Goal: Navigation & Orientation: Find specific page/section

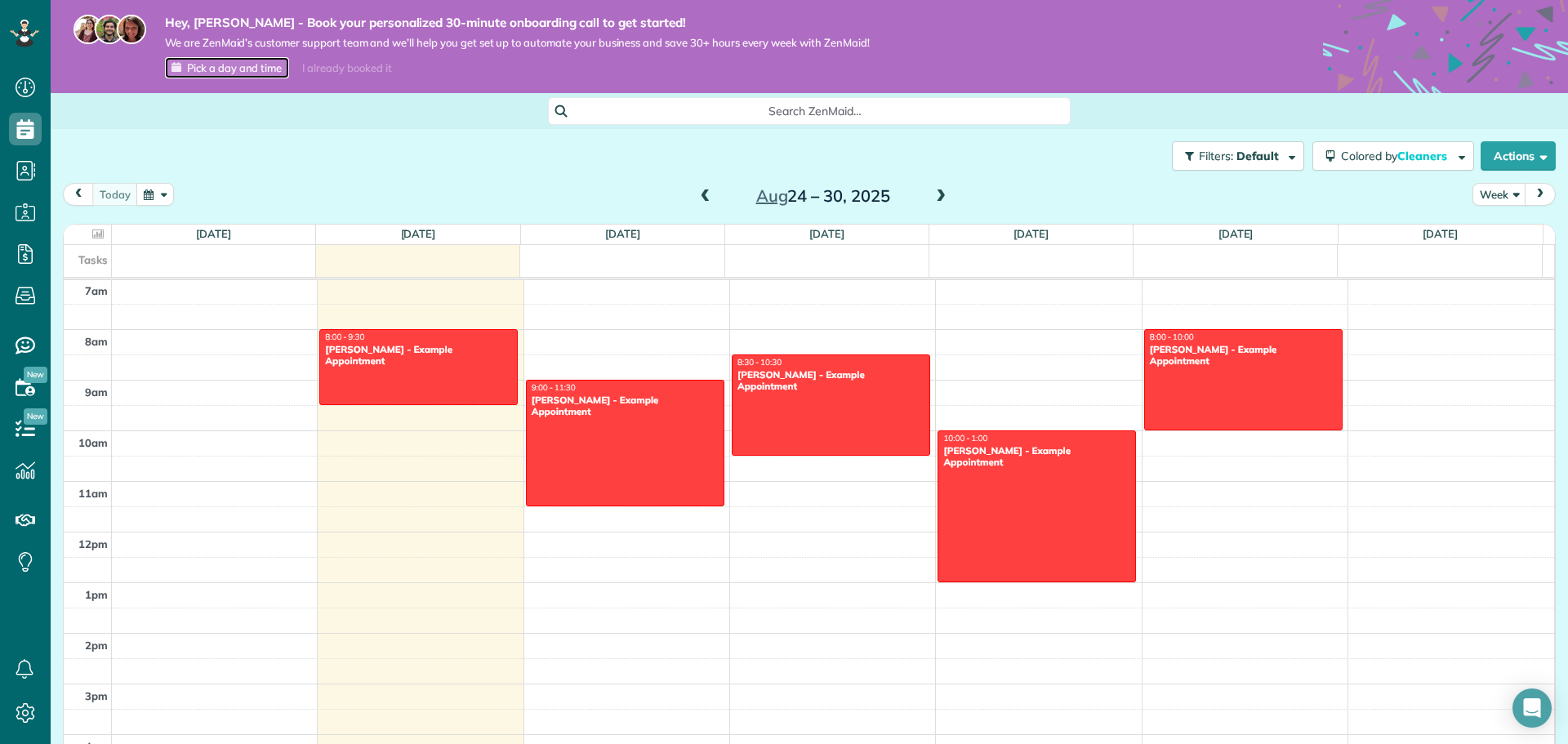
click at [255, 67] on span "Pick a day and time" at bounding box center [234, 68] width 95 height 13
click at [261, 70] on span "Pick a day and time" at bounding box center [234, 68] width 95 height 13
click at [225, 64] on span "Pick a day and time" at bounding box center [234, 68] width 95 height 13
click at [165, 85] on h3 "Dashboard" at bounding box center [144, 84] width 188 height 30
click at [22, 32] on icon at bounding box center [24, 33] width 9 height 7
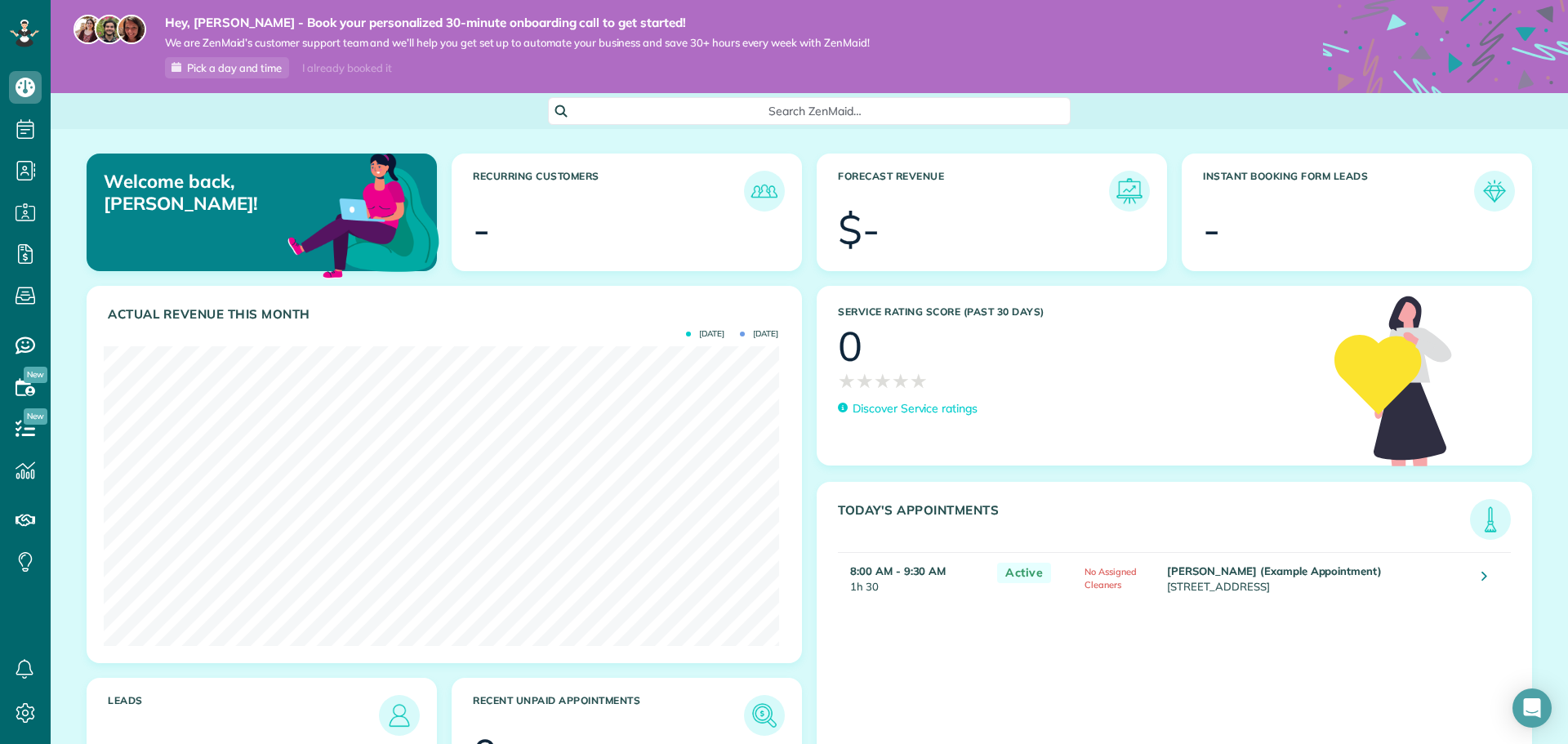
scroll to position [70, 0]
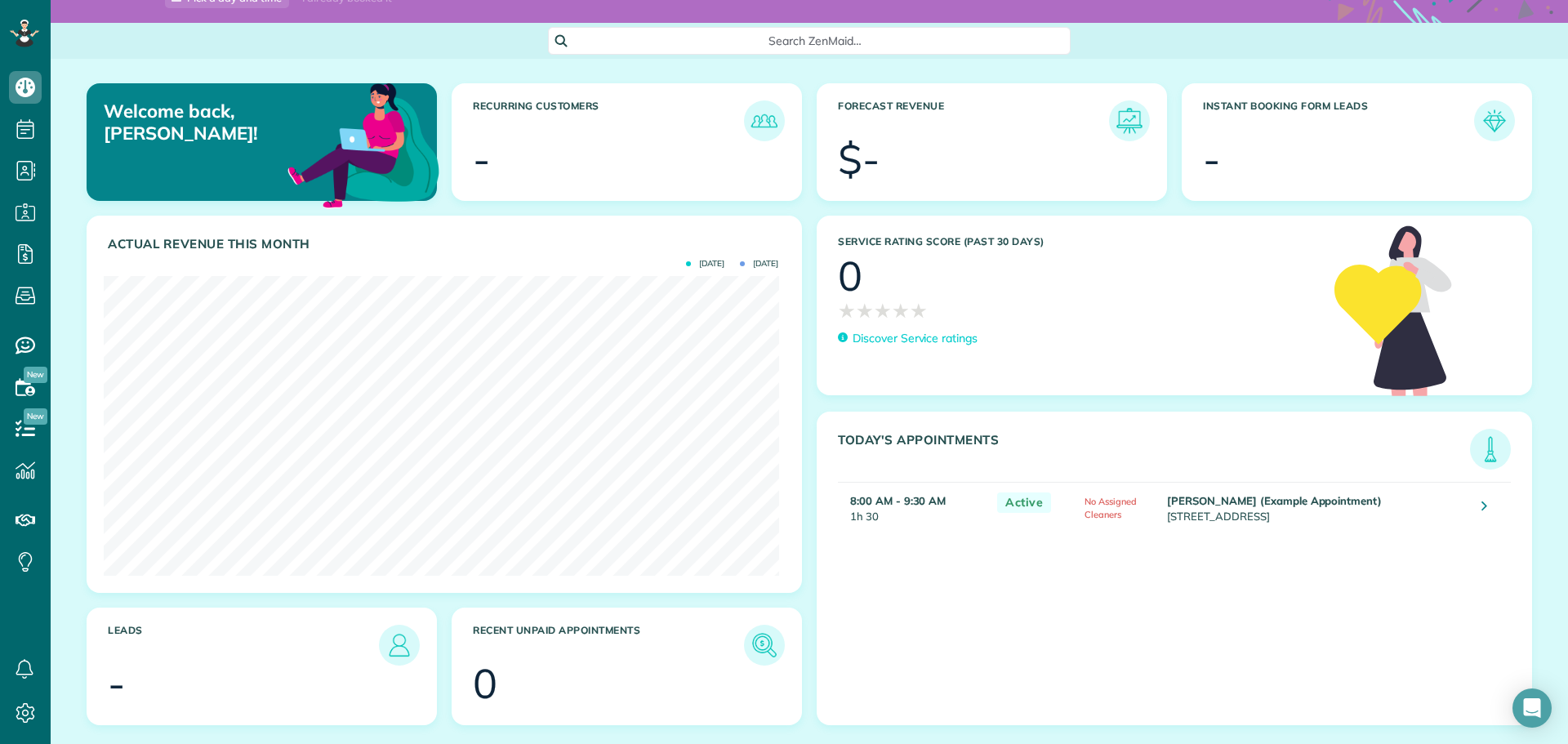
click at [656, 125] on h3 "Recurring Customers" at bounding box center [608, 121] width 271 height 41
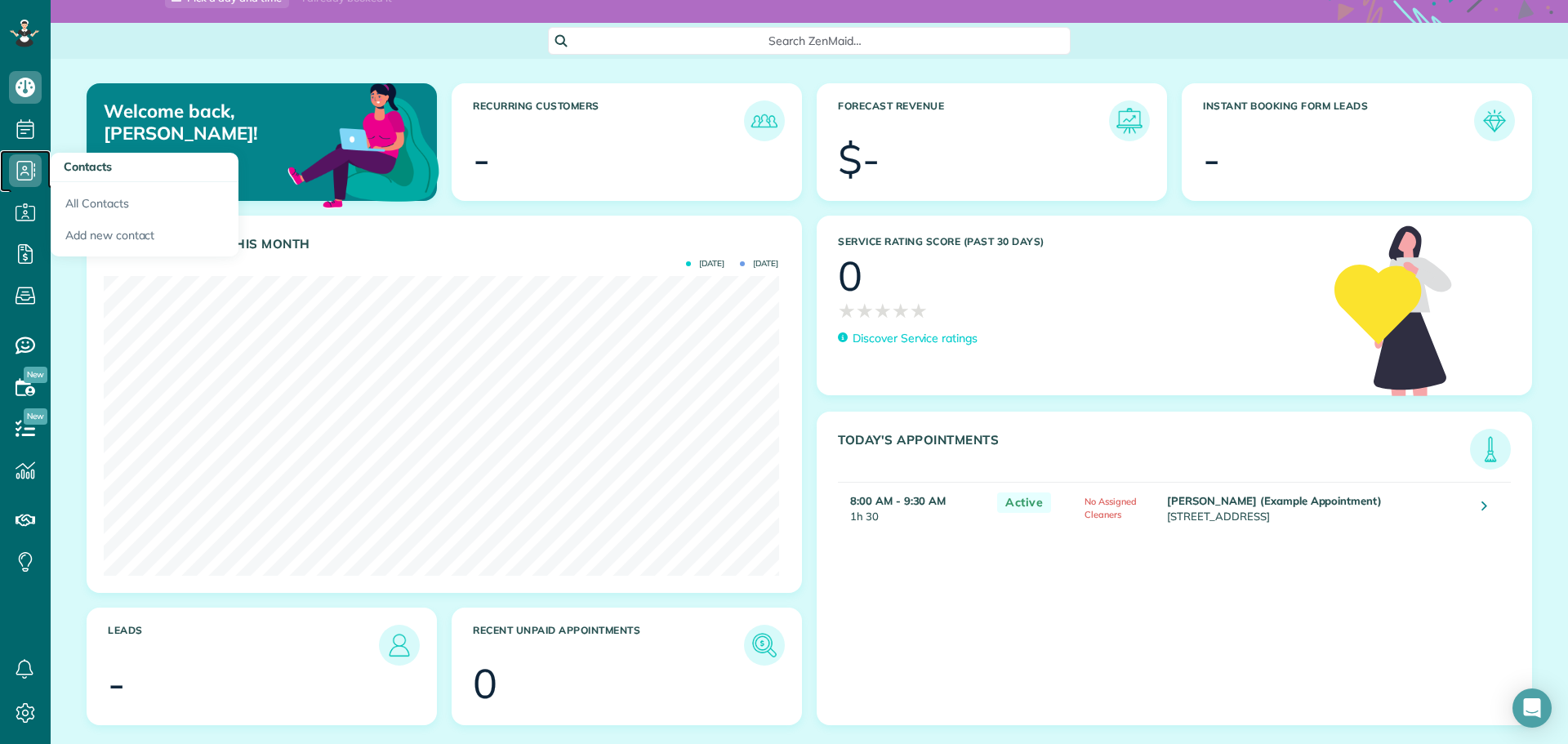
click at [31, 156] on icon at bounding box center [26, 171] width 33 height 33
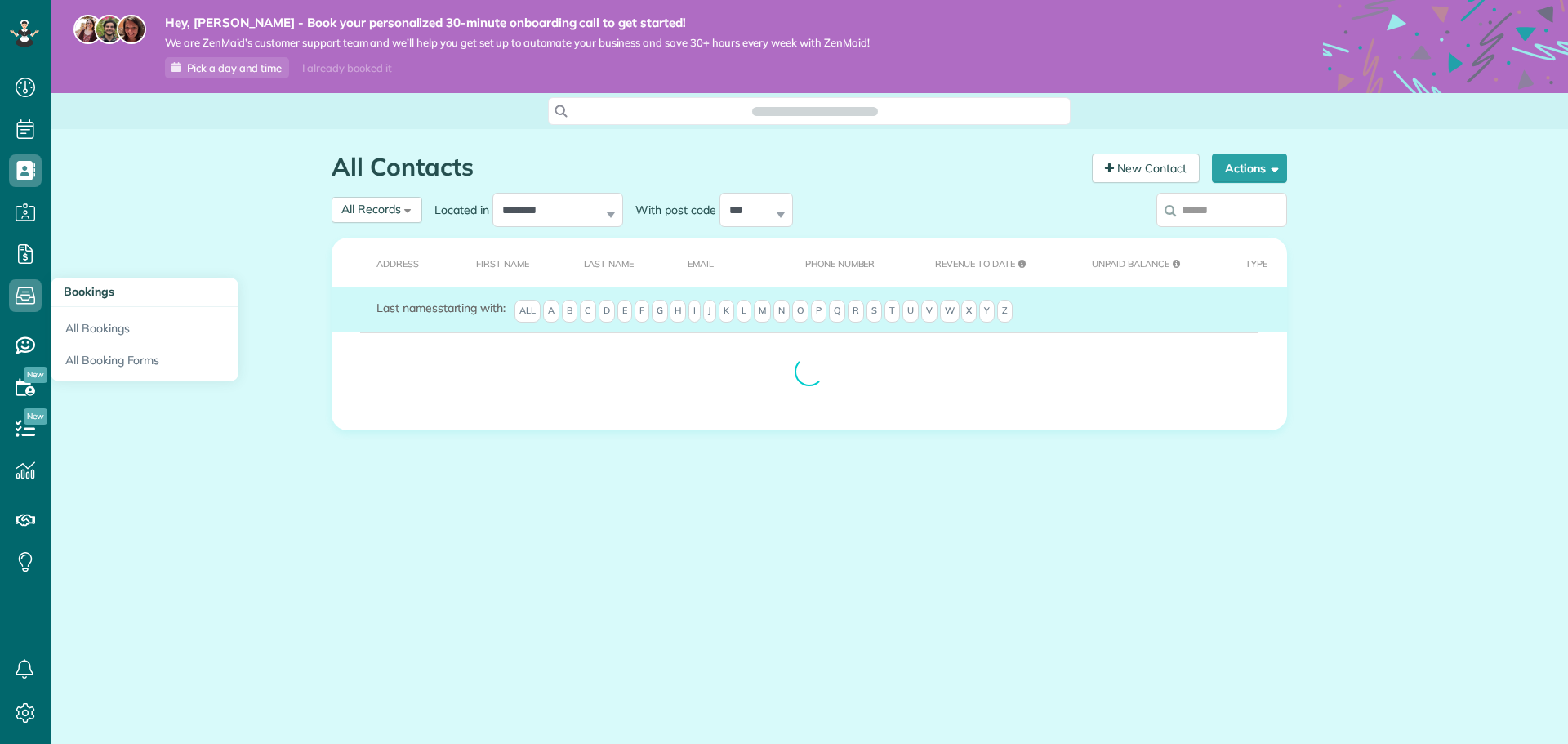
scroll to position [7, 7]
